Goal: Complete application form

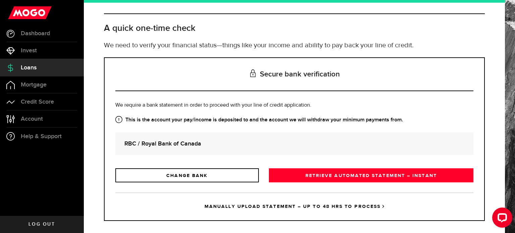
scroll to position [31, 0]
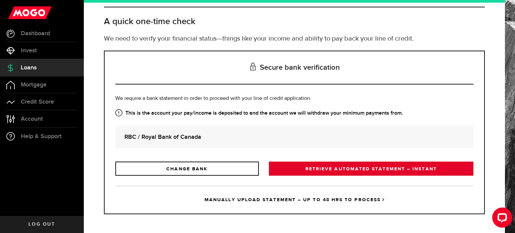
click at [380, 169] on link "RETRIEVE AUTOMATED STATEMENT – INSTANT" at bounding box center [371, 169] width 205 height 14
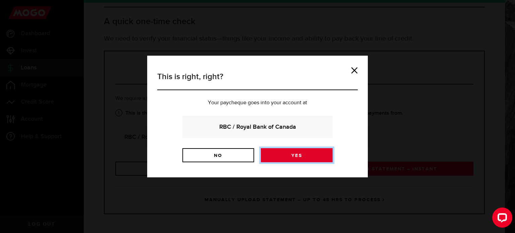
click at [304, 159] on link "Yes" at bounding box center [297, 155] width 72 height 14
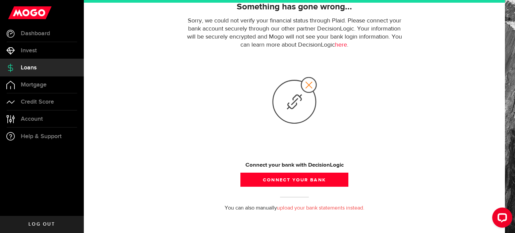
scroll to position [59, 0]
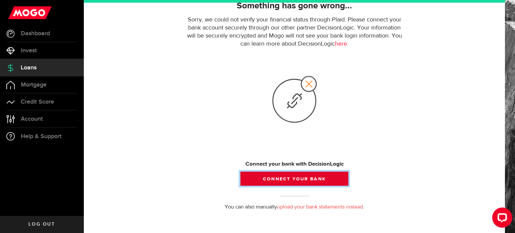
click at [302, 179] on button "Connect your bank" at bounding box center [295, 179] width 108 height 14
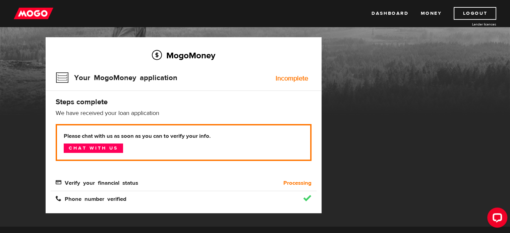
scroll to position [34, 0]
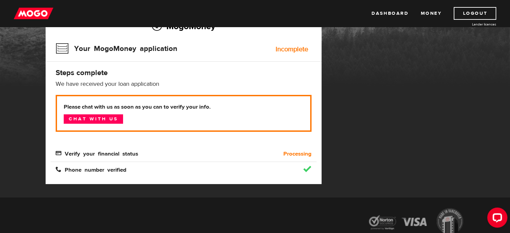
scroll to position [67, 0]
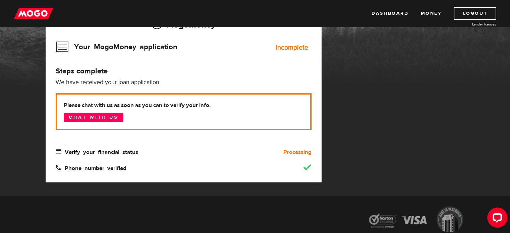
click at [297, 153] on b "Processing" at bounding box center [297, 152] width 28 height 8
click at [294, 47] on div "Incomplete" at bounding box center [292, 47] width 33 height 7
click at [161, 55] on h3 "Your MogoMoney application" at bounding box center [117, 46] width 122 height 17
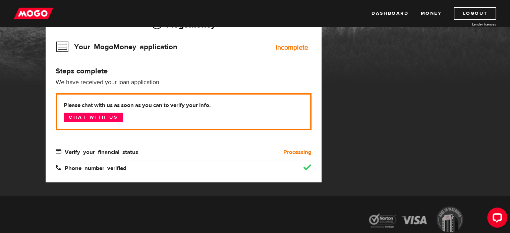
click at [123, 152] on span "Verify your financial status" at bounding box center [97, 152] width 83 height 6
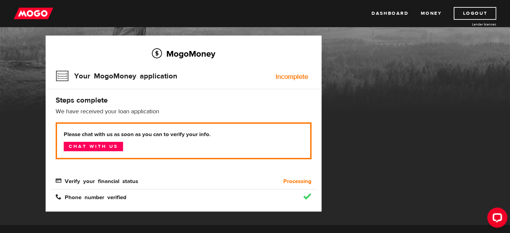
scroll to position [34, 0]
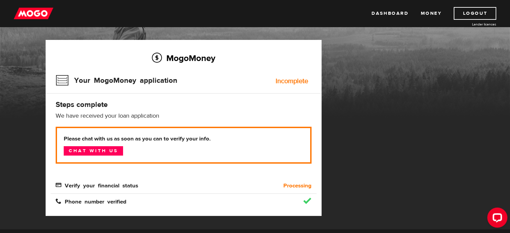
click at [132, 183] on span "Verify your financial status" at bounding box center [97, 185] width 83 height 6
click at [103, 185] on span "Verify your financial status" at bounding box center [97, 185] width 83 height 6
click at [306, 186] on b "Processing" at bounding box center [297, 186] width 28 height 8
click at [290, 80] on div "Incomplete" at bounding box center [292, 81] width 33 height 7
